Goal: Task Accomplishment & Management: Use online tool/utility

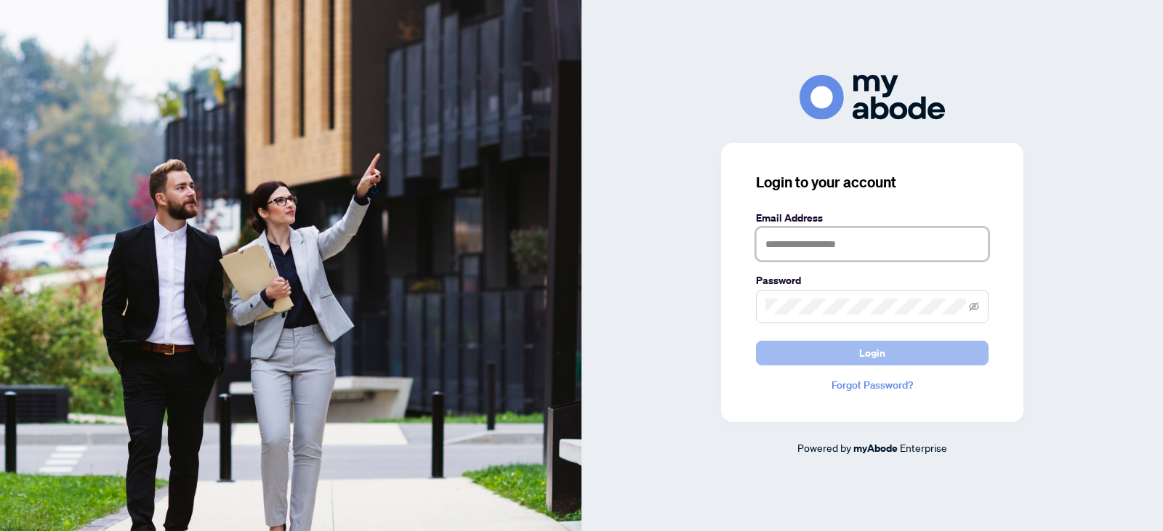
type input "**********"
click at [908, 357] on button "Login" at bounding box center [872, 353] width 233 height 25
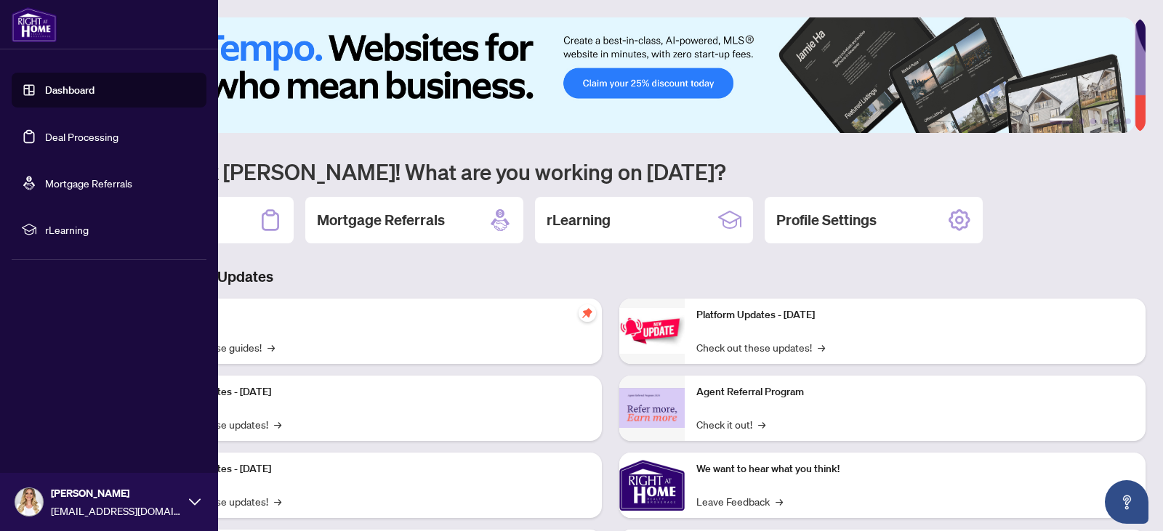
click at [53, 132] on link "Deal Processing" at bounding box center [81, 136] width 73 height 13
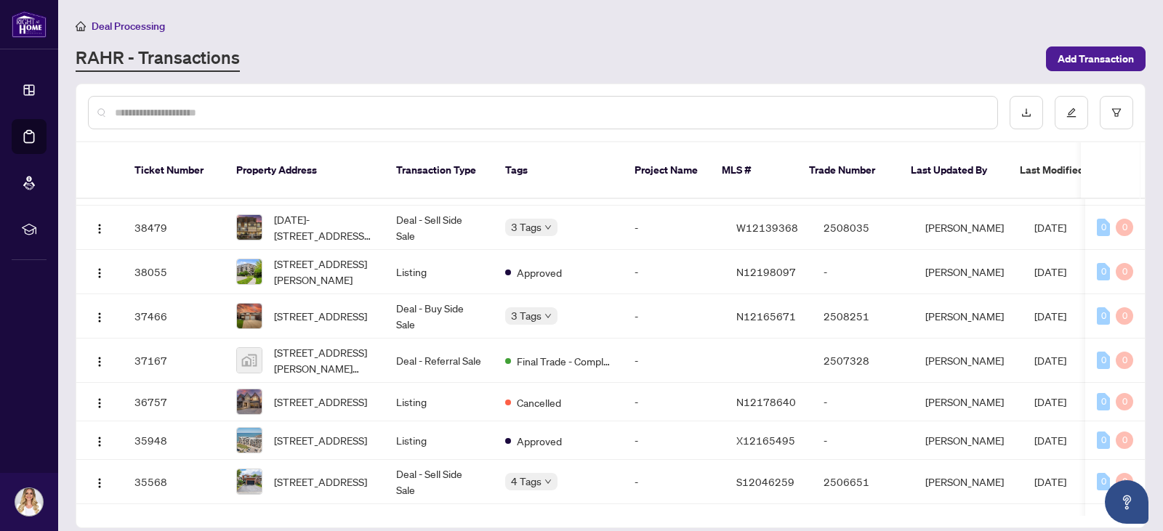
scroll to position [468, 0]
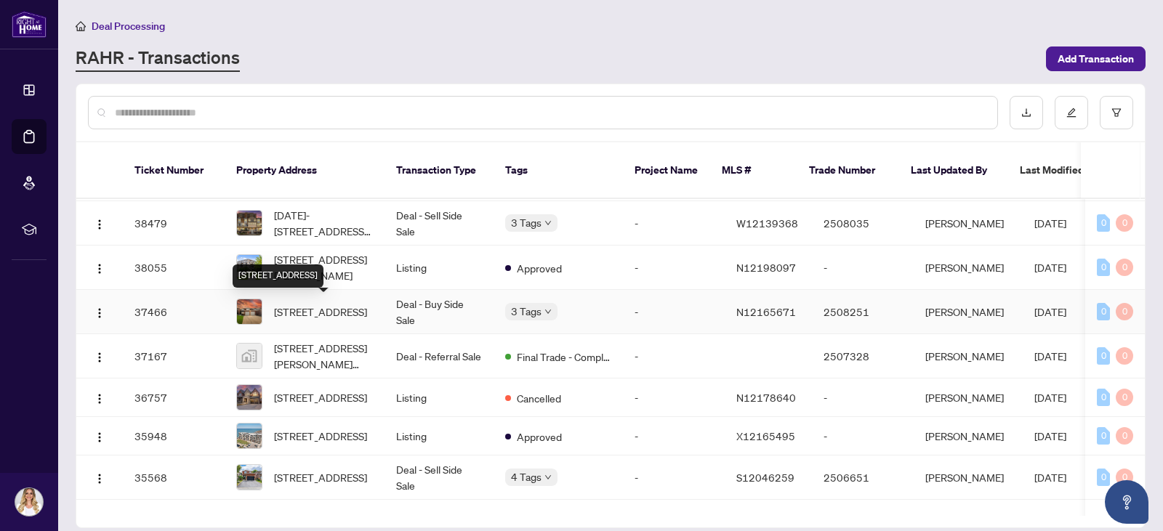
click at [324, 320] on span "5 Keremeos Cres, Richmond Hill, Ontario L4C 9R9, Canada" at bounding box center [320, 312] width 93 height 16
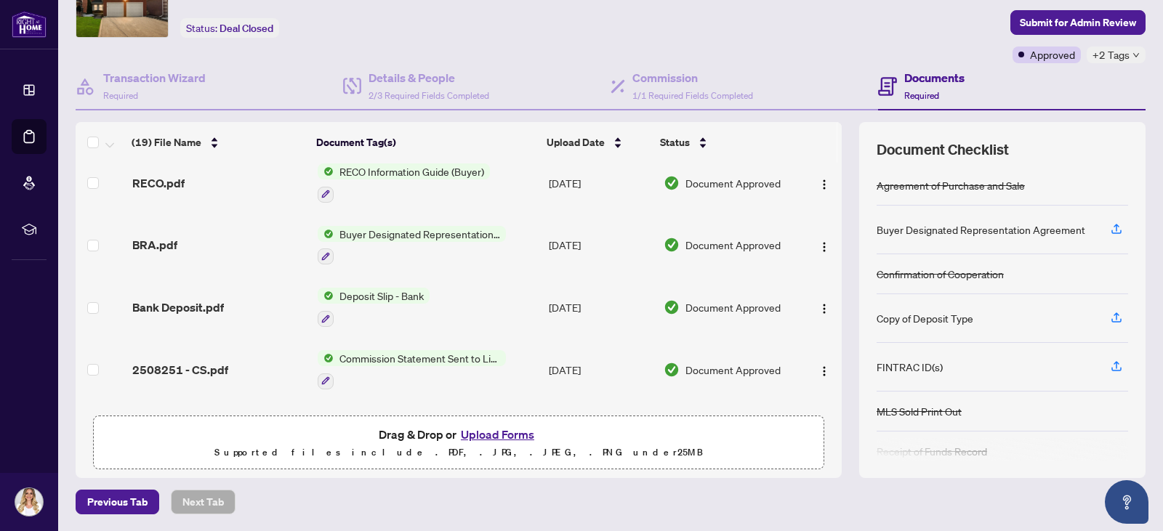
scroll to position [572, 0]
click at [202, 305] on span "Bank Deposit.pdf" at bounding box center [178, 306] width 92 height 17
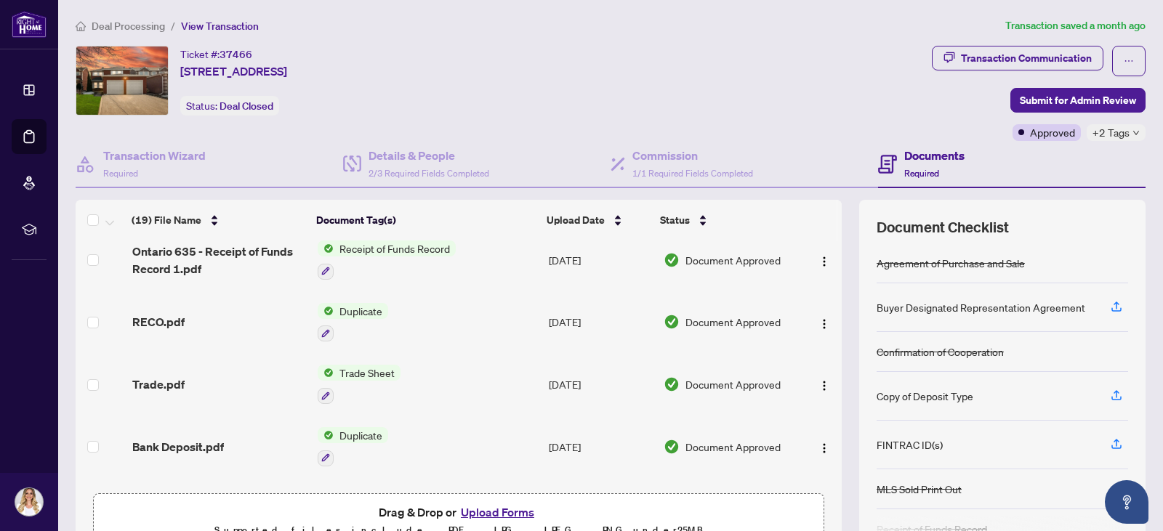
scroll to position [53, 0]
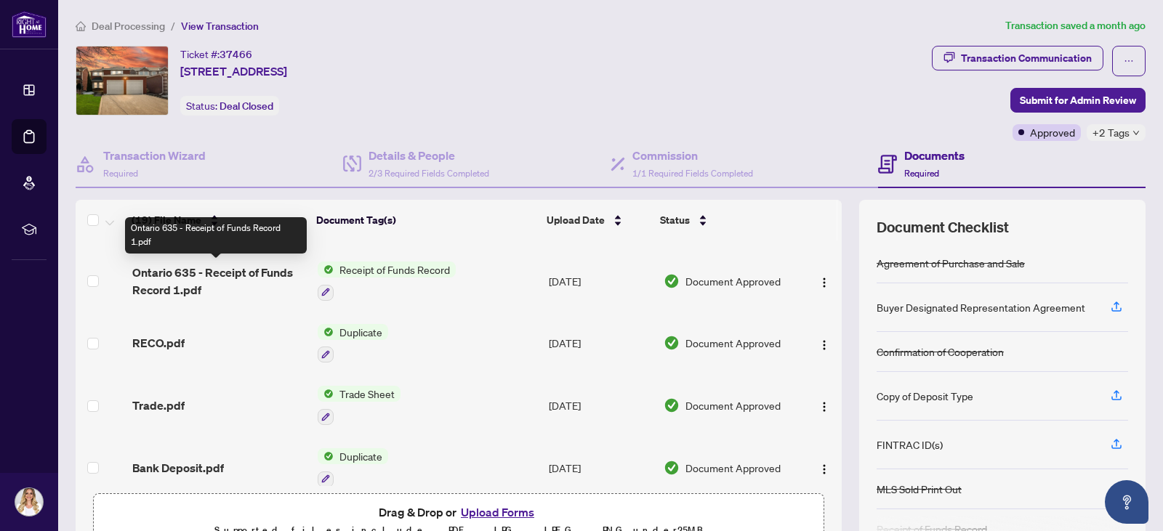
click at [281, 275] on span "Ontario 635 - Receipt of Funds Record 1.pdf" at bounding box center [219, 281] width 174 height 35
